Goal: Check status: Check status

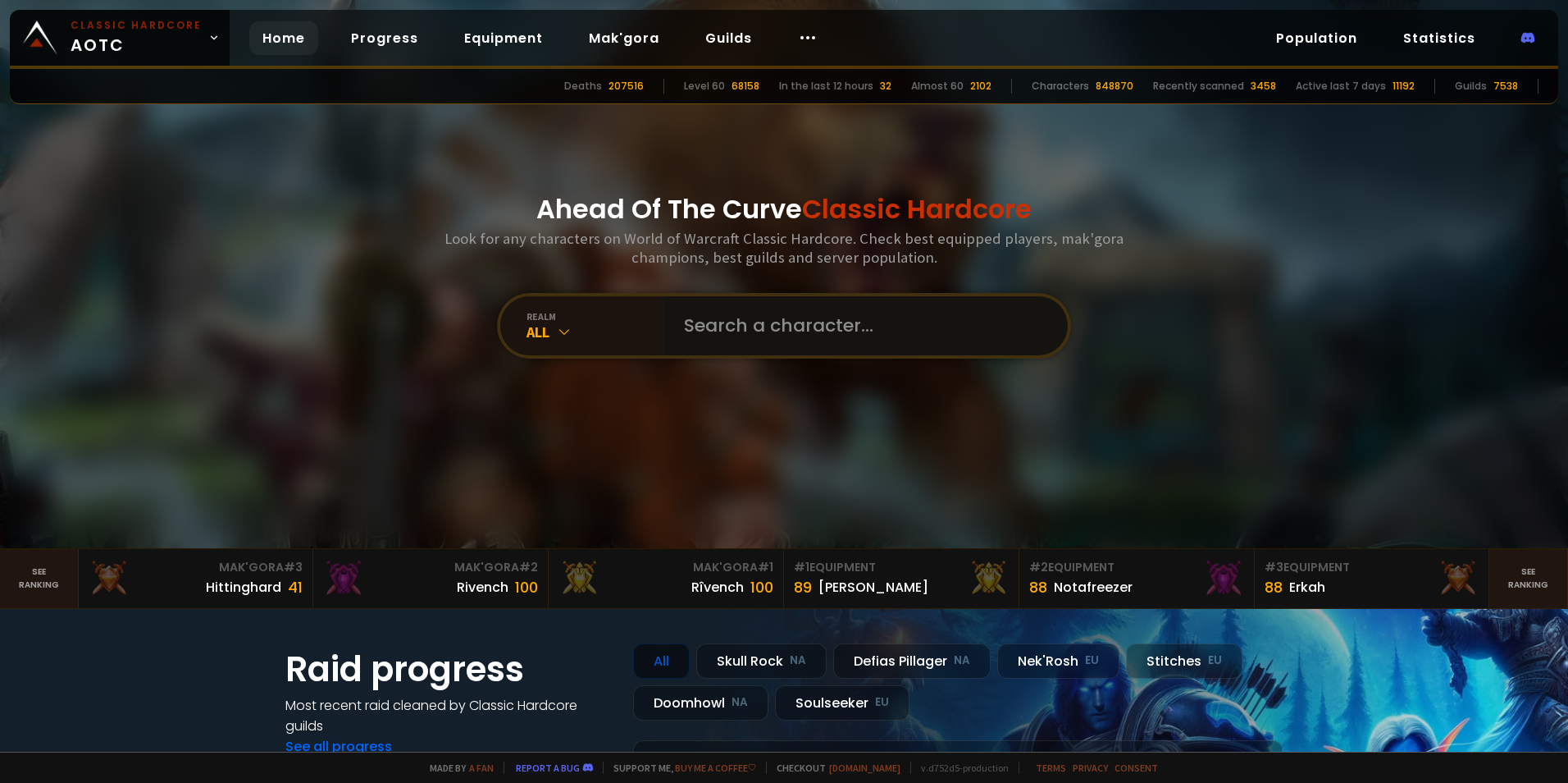
click at [710, 321] on input "text" at bounding box center [861, 326] width 374 height 59
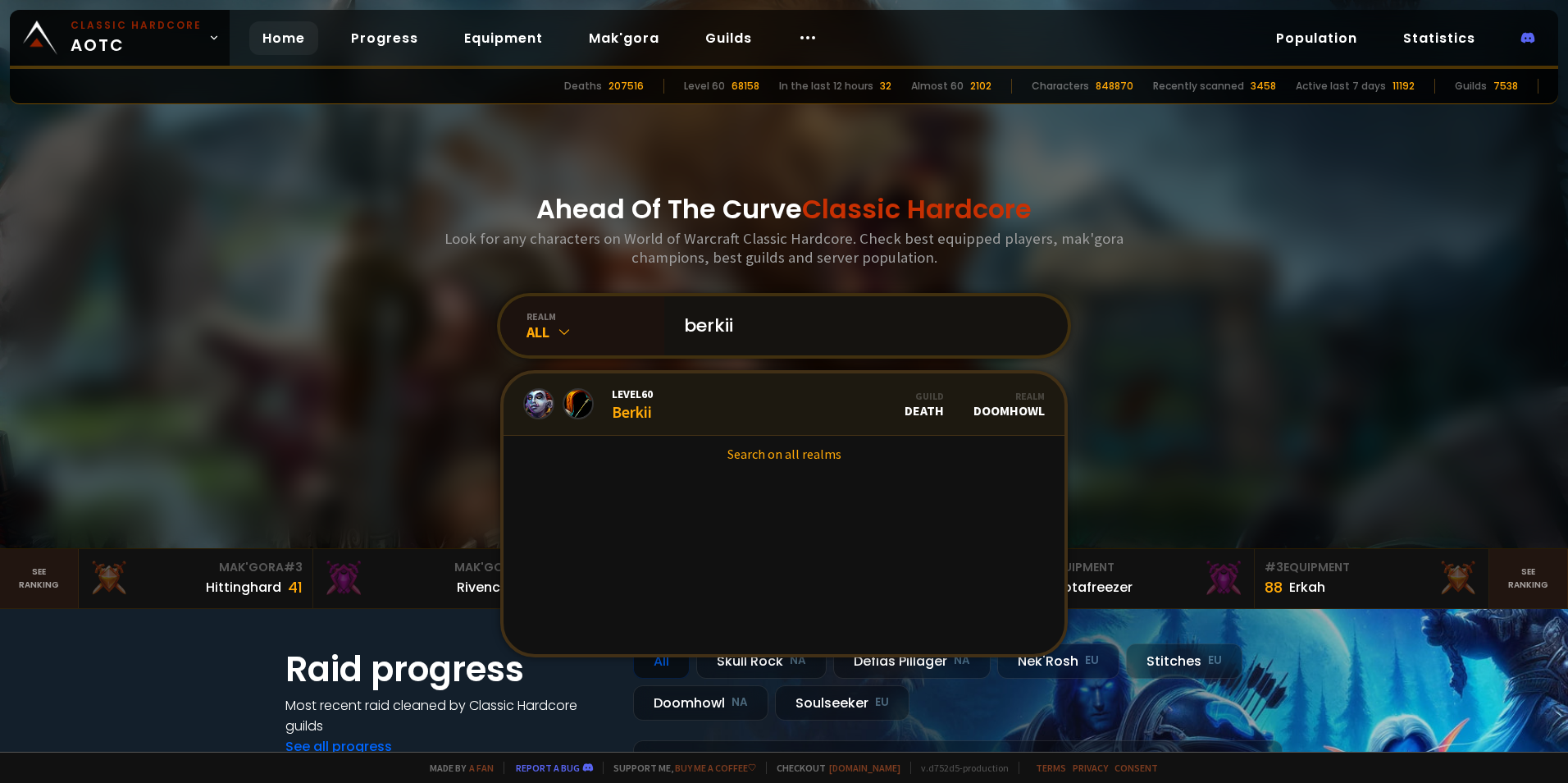
type input "berkii"
click at [640, 402] on div "Level 60 Berkii" at bounding box center [632, 404] width 41 height 35
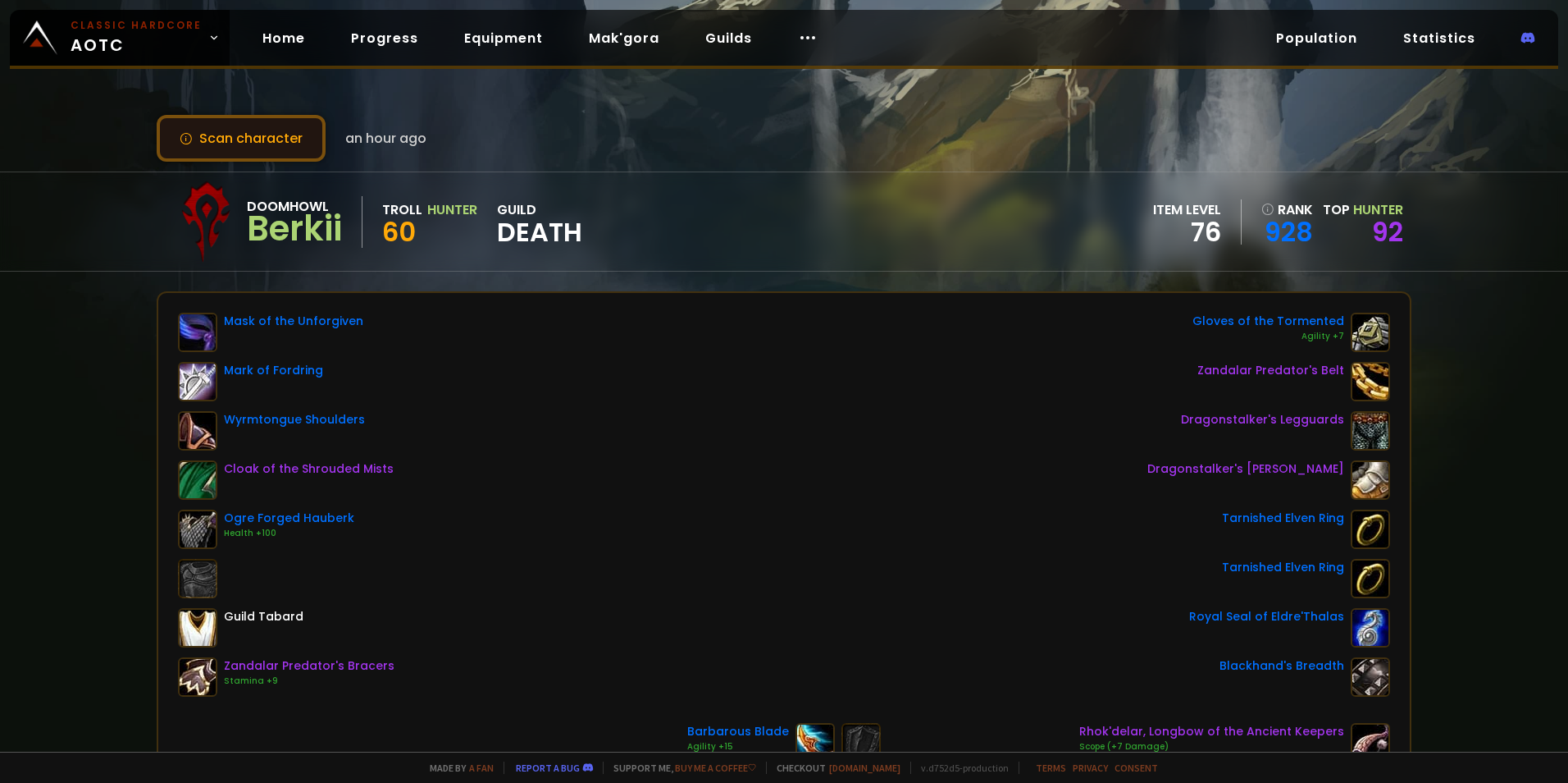
click at [229, 149] on button "Scan character" at bounding box center [242, 139] width 169 height 47
click at [201, 118] on button "Scan character" at bounding box center [242, 139] width 169 height 47
click at [512, 227] on span "Death" at bounding box center [540, 232] width 86 height 24
click at [258, 212] on div "Doomhowl" at bounding box center [294, 206] width 95 height 20
click at [270, 239] on div "Berkii" at bounding box center [294, 229] width 95 height 24
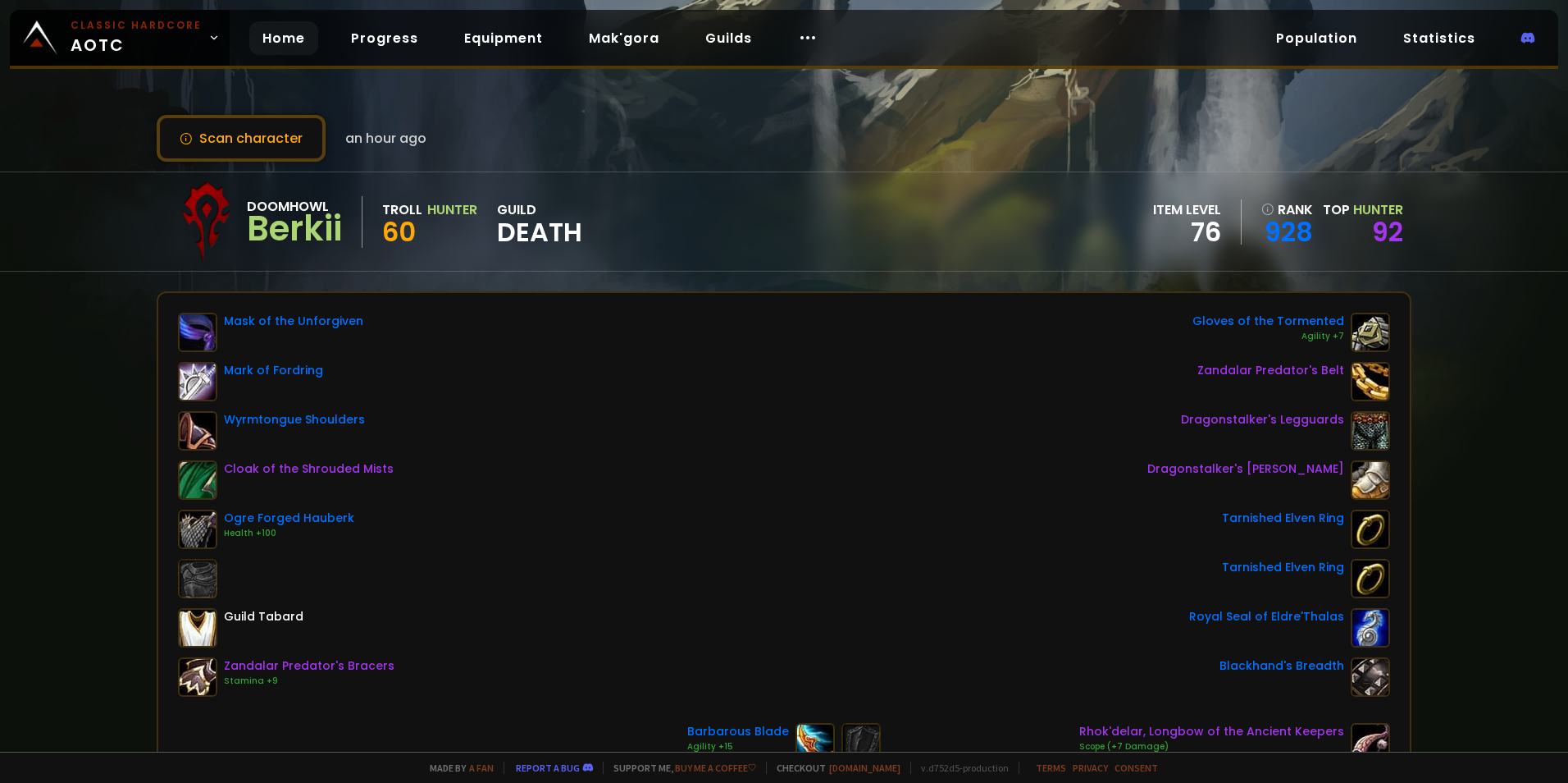
click at [272, 37] on link "Home" at bounding box center [284, 38] width 69 height 34
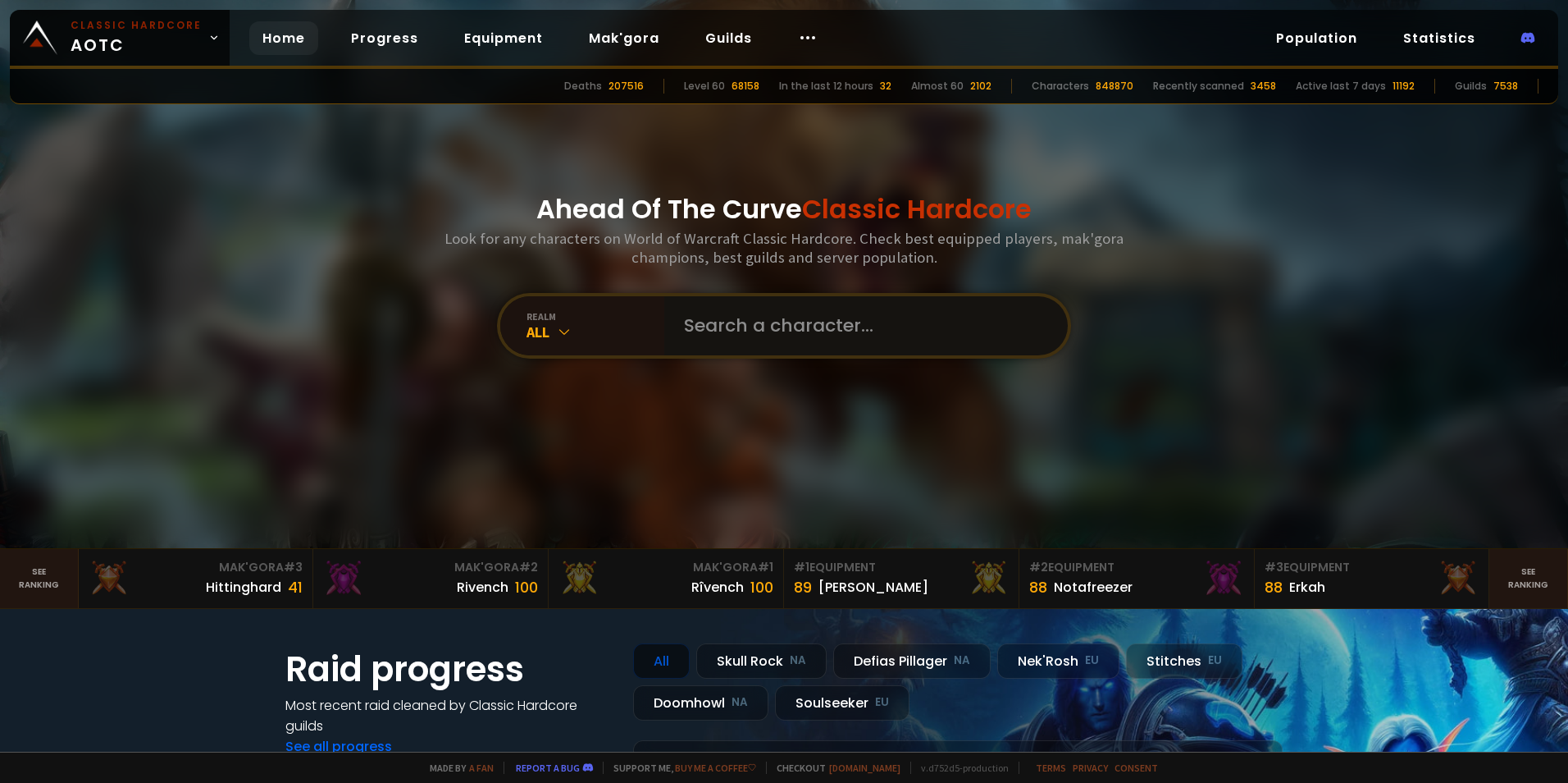
click at [773, 330] on input "text" at bounding box center [861, 326] width 374 height 59
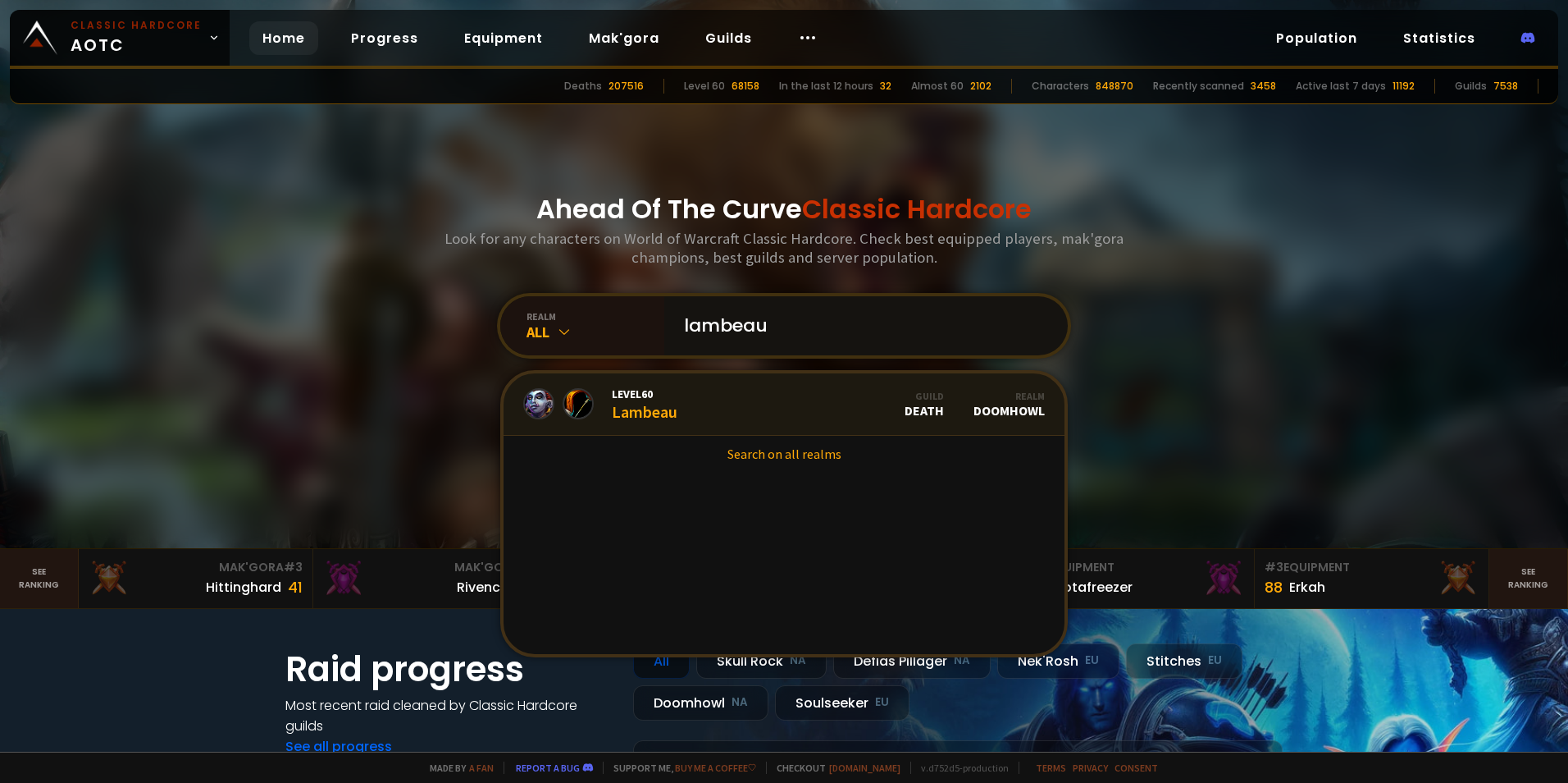
type input "lambeau"
click at [702, 398] on link "Level 60 Lambeau Guild Death Realm Doomhowl" at bounding box center [784, 404] width 561 height 62
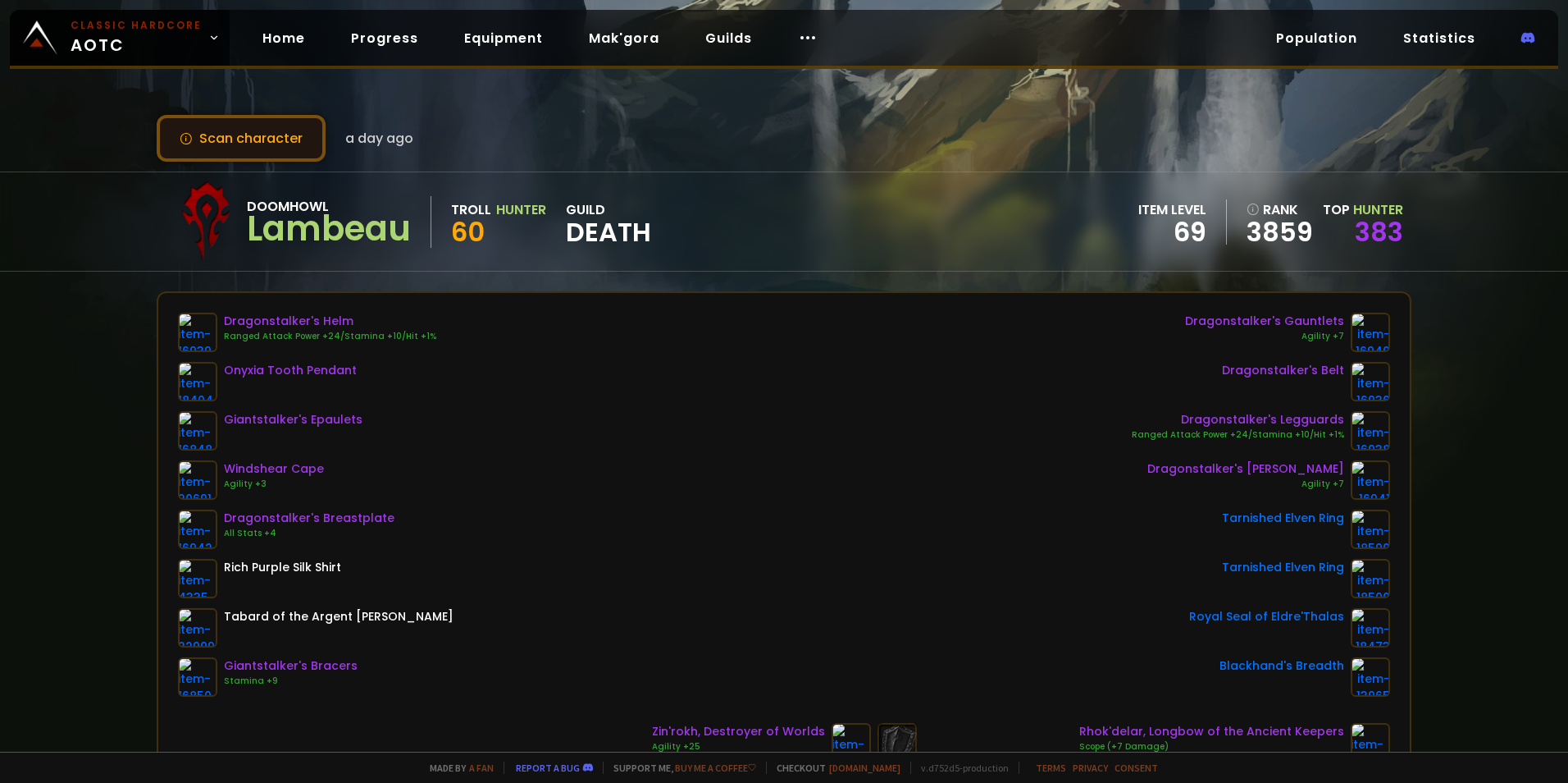
click at [197, 149] on button "Scan character" at bounding box center [242, 139] width 169 height 47
